Goal: Check status: Check status

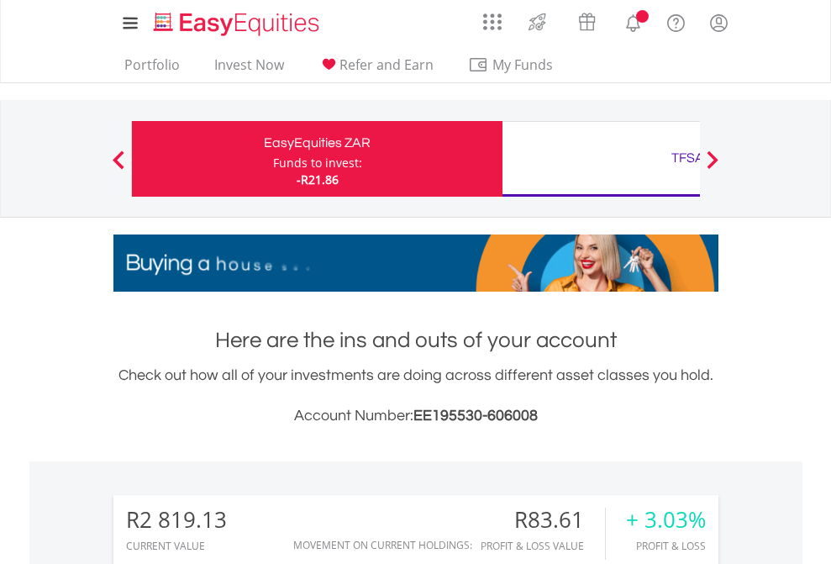
scroll to position [161, 264]
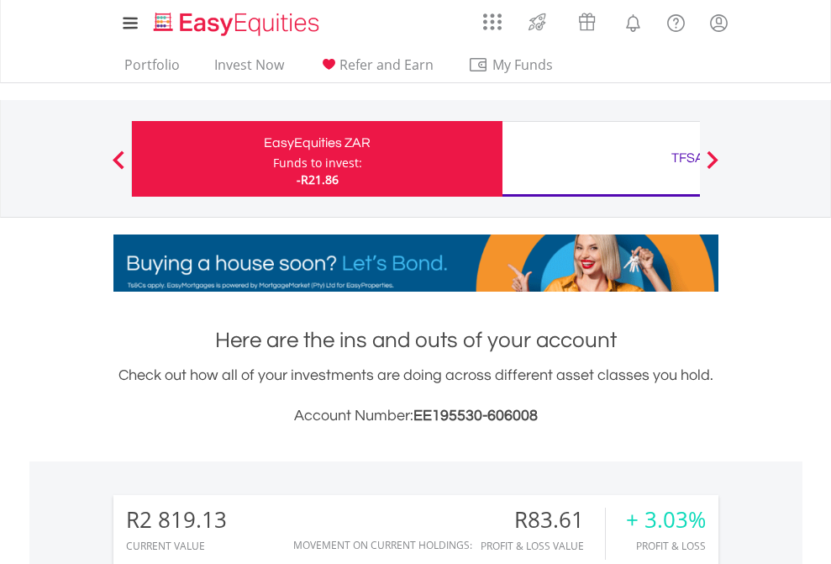
click at [273, 159] on div "Funds to invest:" at bounding box center [317, 163] width 89 height 17
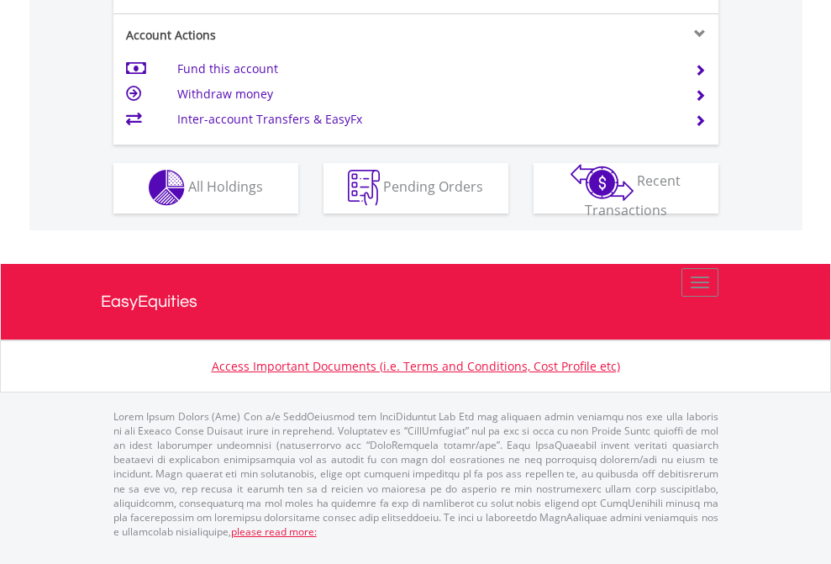
scroll to position [1572, 0]
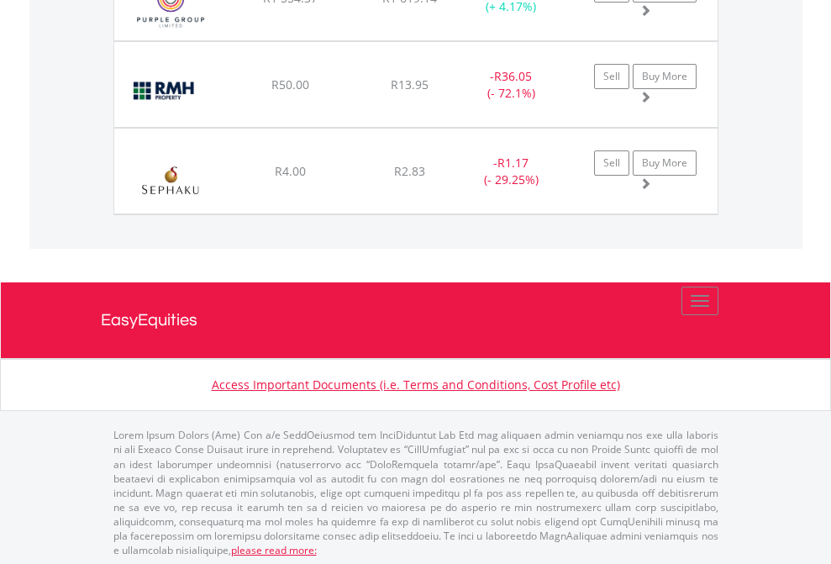
scroll to position [161, 264]
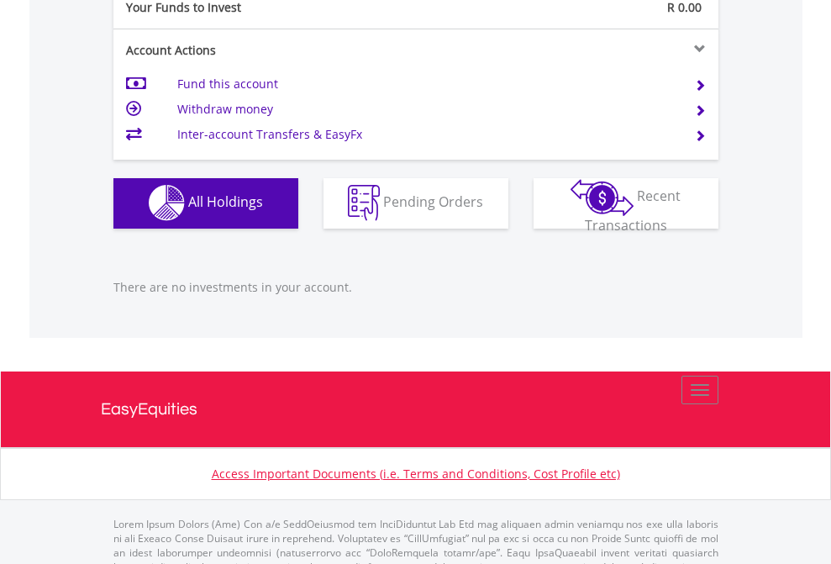
scroll to position [1664, 0]
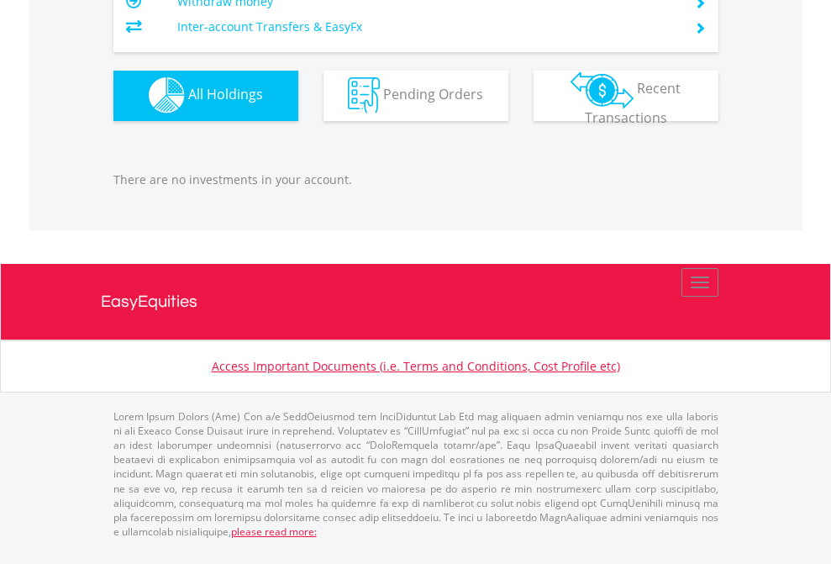
scroll to position [161, 264]
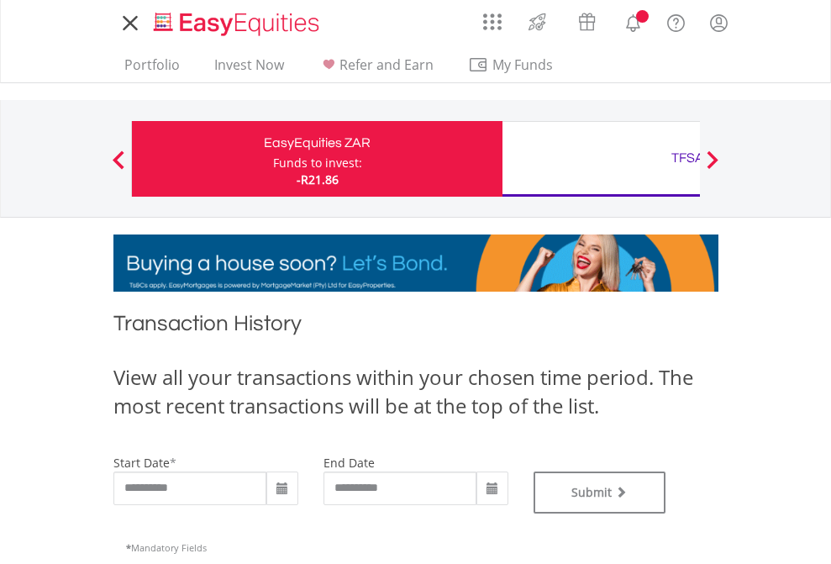
type input "**********"
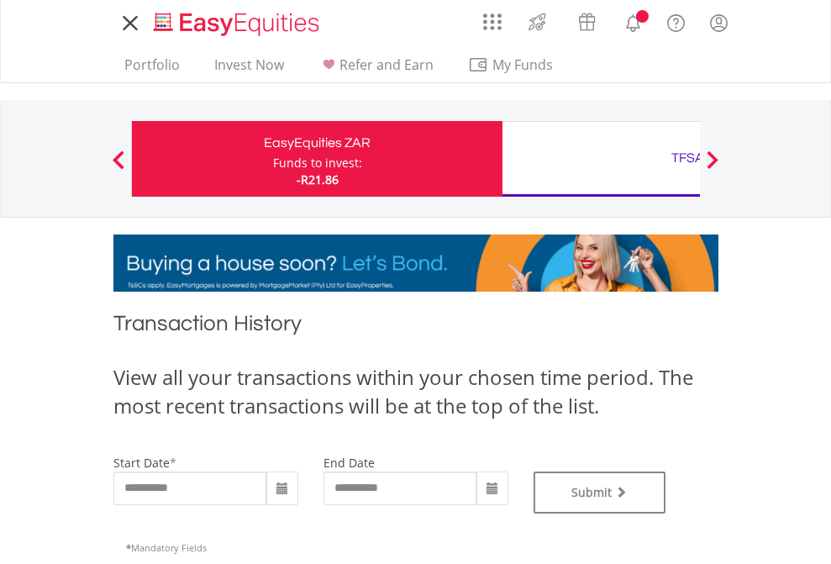
type input "**********"
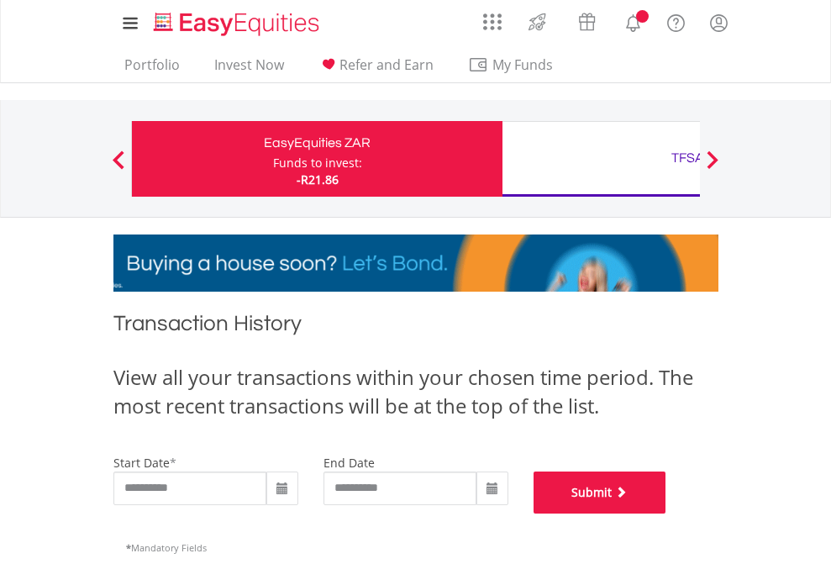
click at [666, 514] on button "Submit" at bounding box center [600, 492] width 133 height 42
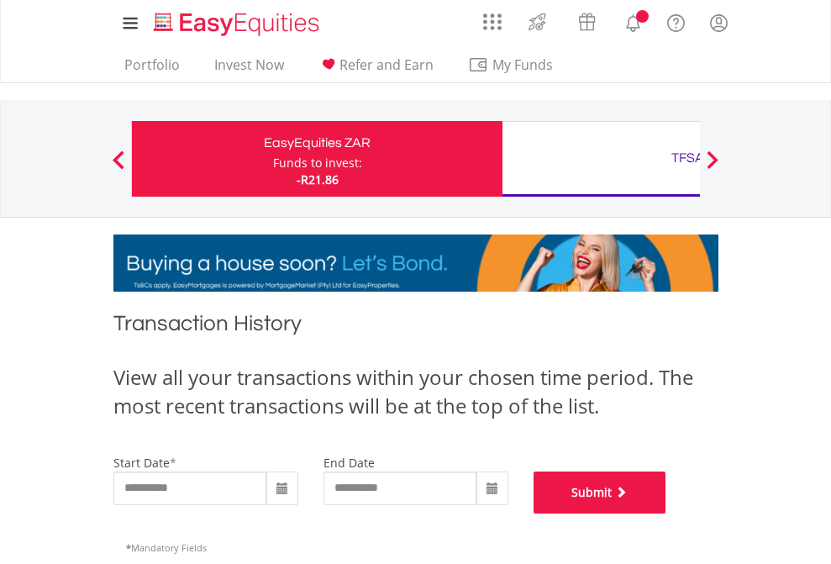
scroll to position [682, 0]
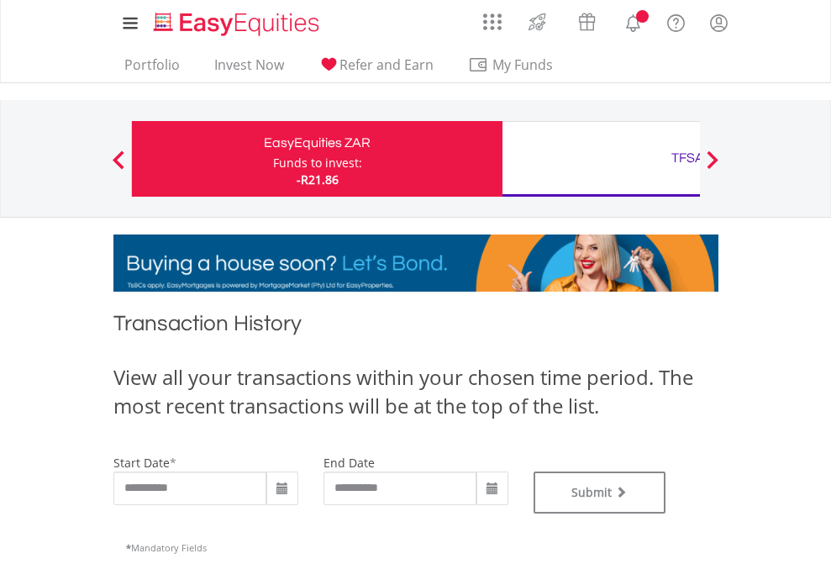
click at [601, 159] on div "TFSA" at bounding box center [688, 158] width 350 height 24
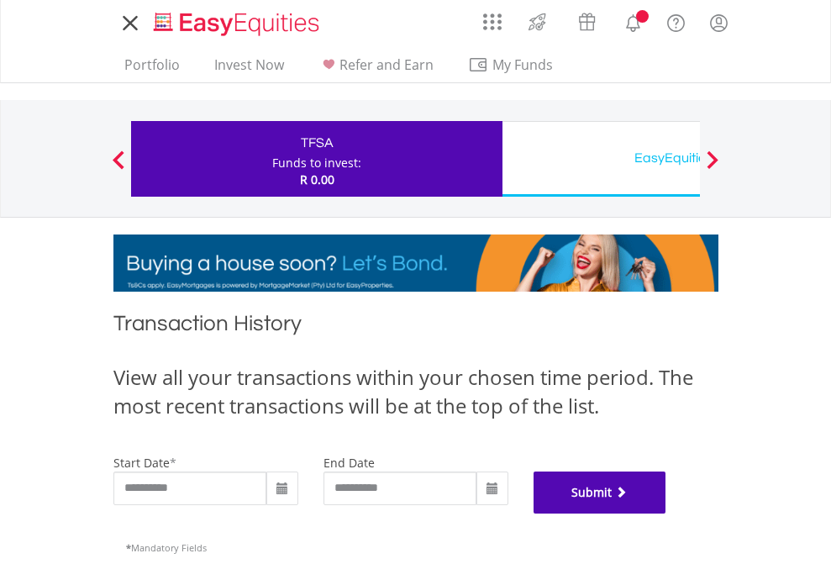
click at [666, 514] on button "Submit" at bounding box center [600, 492] width 133 height 42
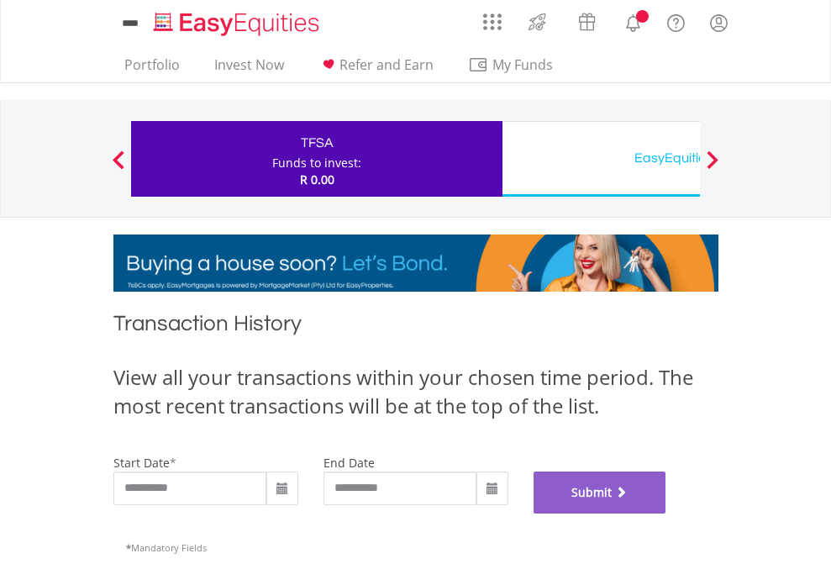
scroll to position [682, 0]
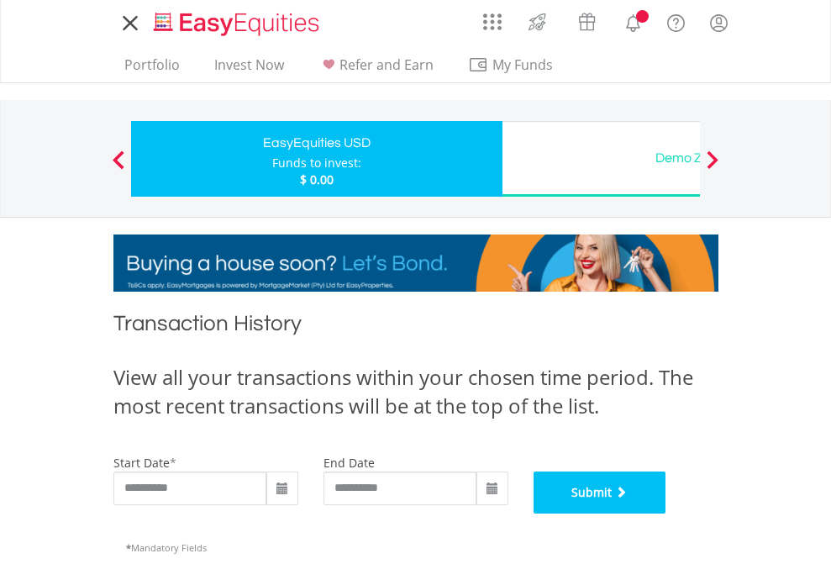
click at [666, 514] on button "Submit" at bounding box center [600, 492] width 133 height 42
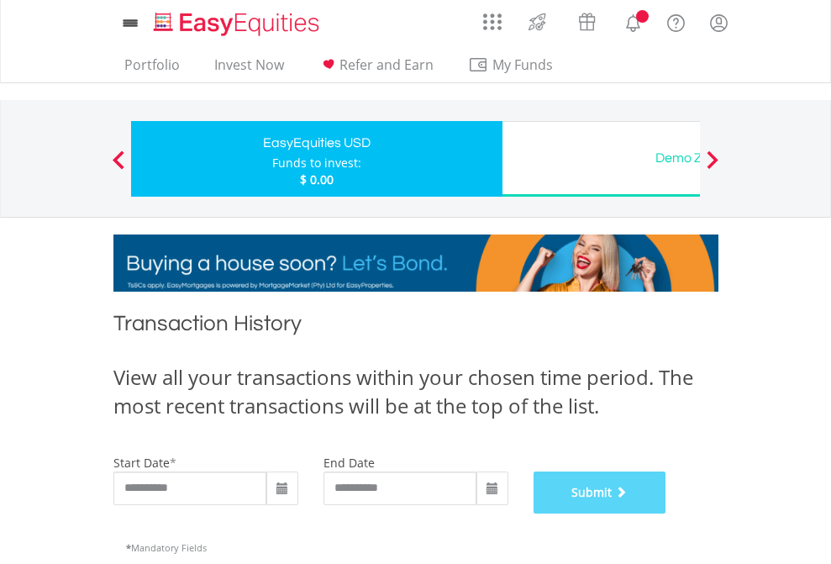
scroll to position [682, 0]
